Goal: Find contact information: Find contact information

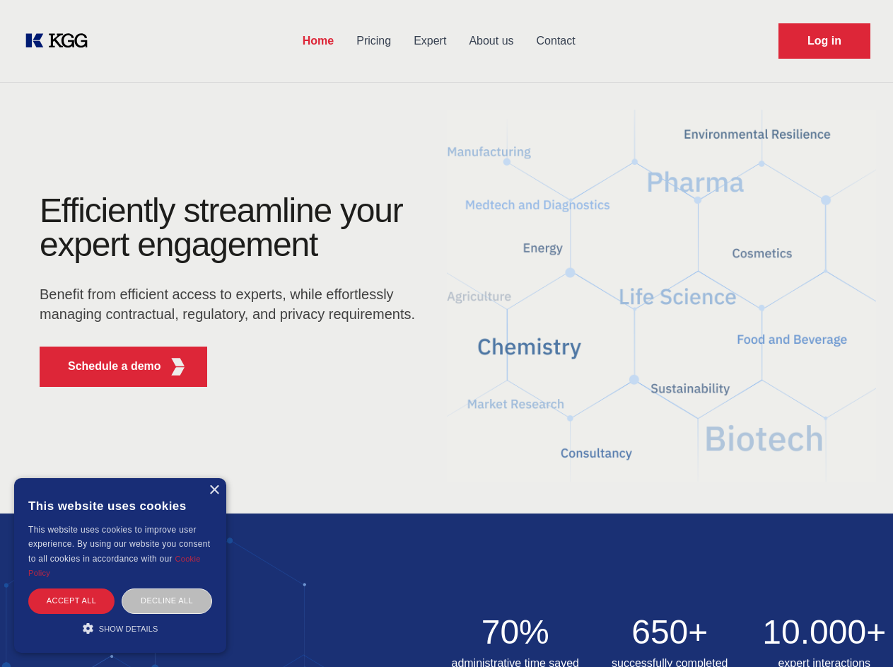
click at [446, 333] on div "Efficiently streamline your expert engagement Benefit from efficient access to …" at bounding box center [232, 296] width 430 height 204
click at [106, 366] on p "Schedule a demo" at bounding box center [114, 366] width 93 height 17
click at [214, 490] on div "× This website uses cookies This website uses cookies to improve user experienc…" at bounding box center [120, 565] width 212 height 175
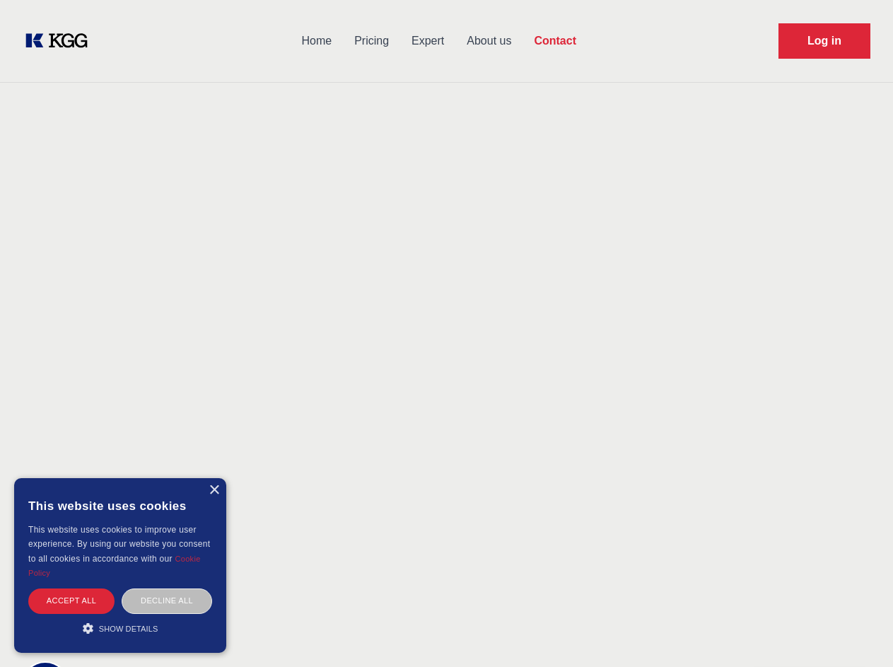
click at [71, 600] on div "Accept all" at bounding box center [71, 600] width 86 height 25
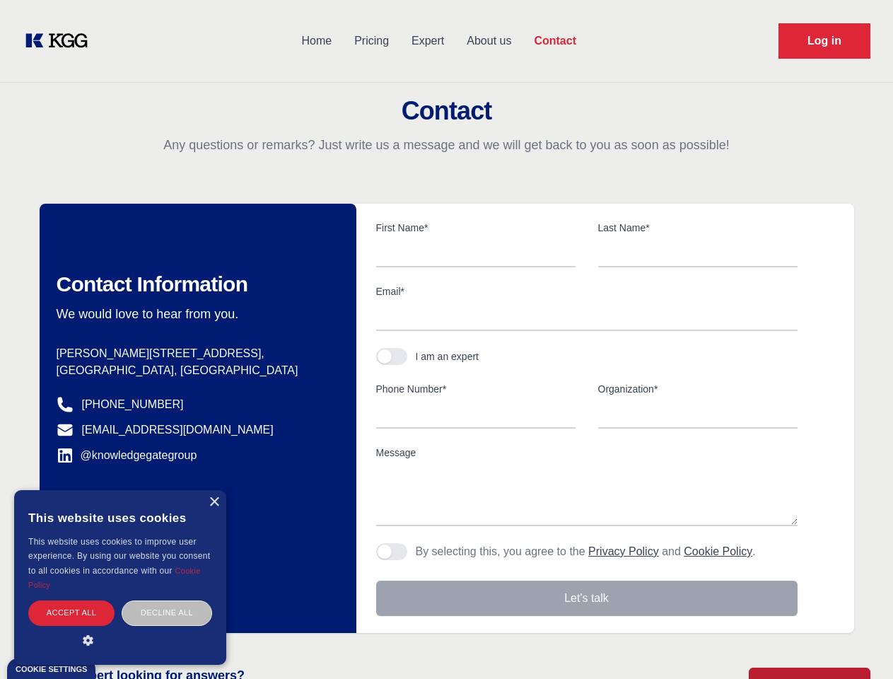
click at [167, 600] on body "Home Pricing Expert About us Contact Log in Contact Any questions or remarks? J…" at bounding box center [446, 621] width 893 height 1243
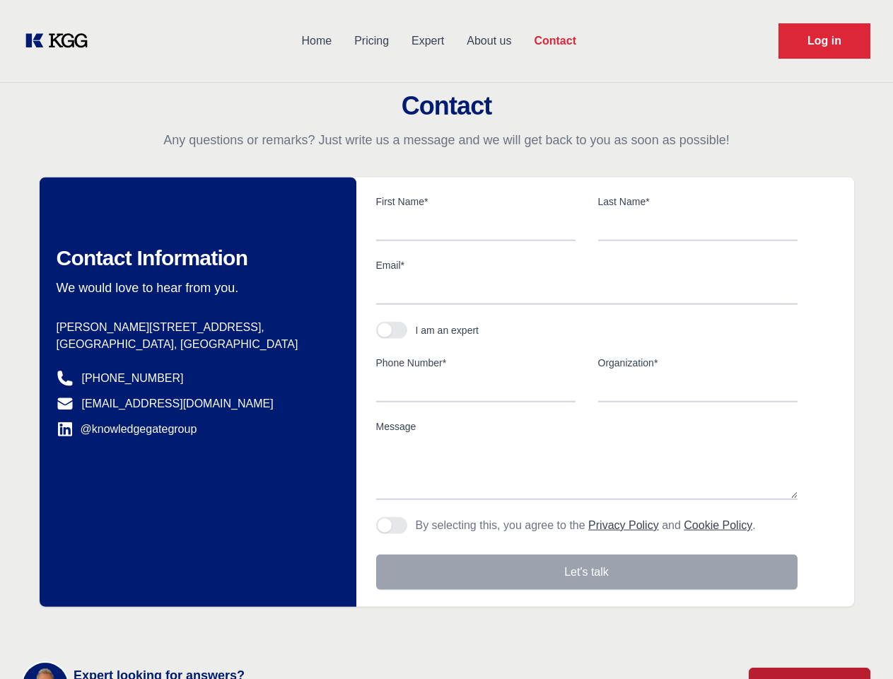
click at [120, 628] on main "Contact Any questions or remarks? Just write us a message and we will get back …" at bounding box center [446, 368] width 893 height 736
